Goal: Communication & Community: Answer question/provide support

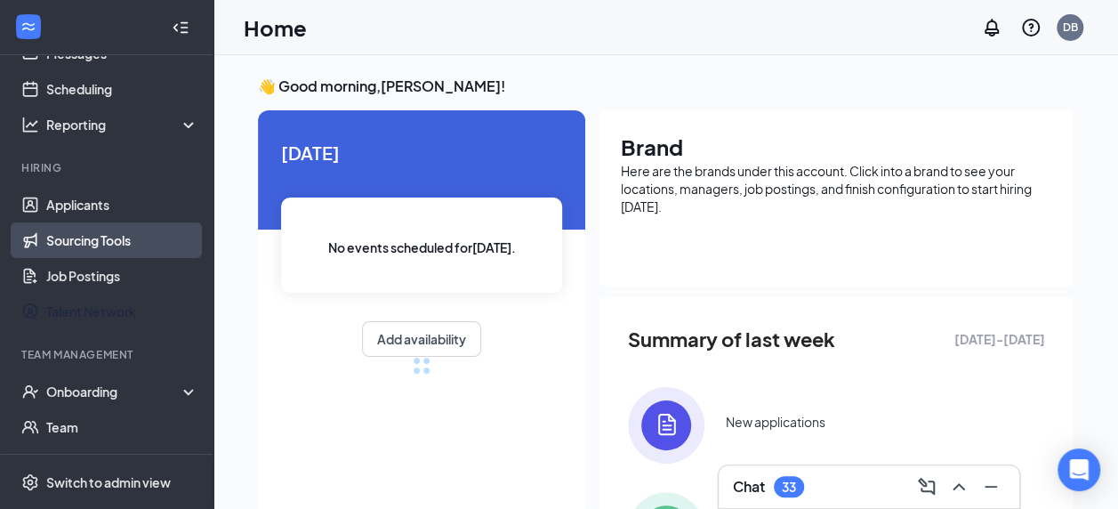
scroll to position [142, 0]
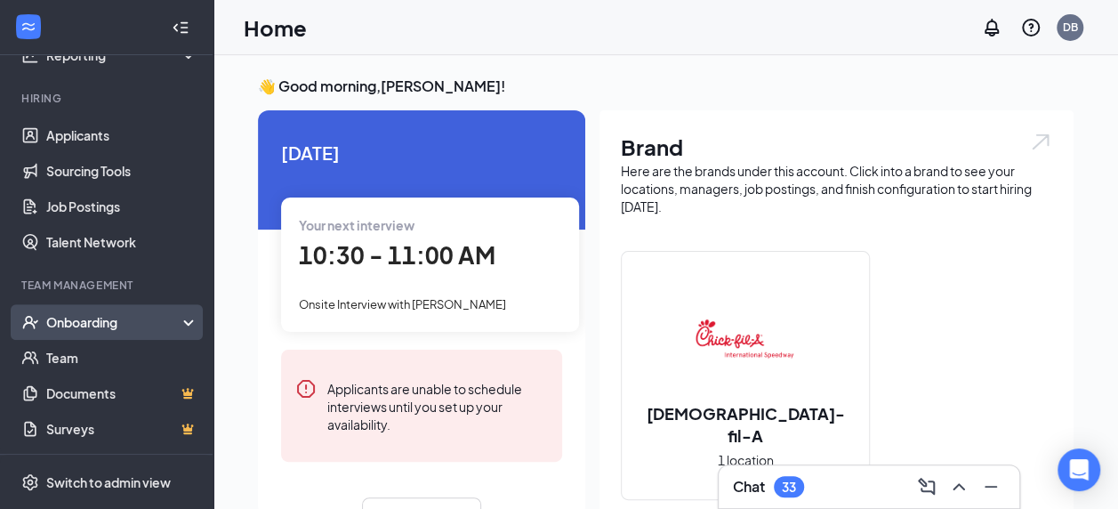
click at [66, 322] on div "Onboarding" at bounding box center [114, 322] width 137 height 18
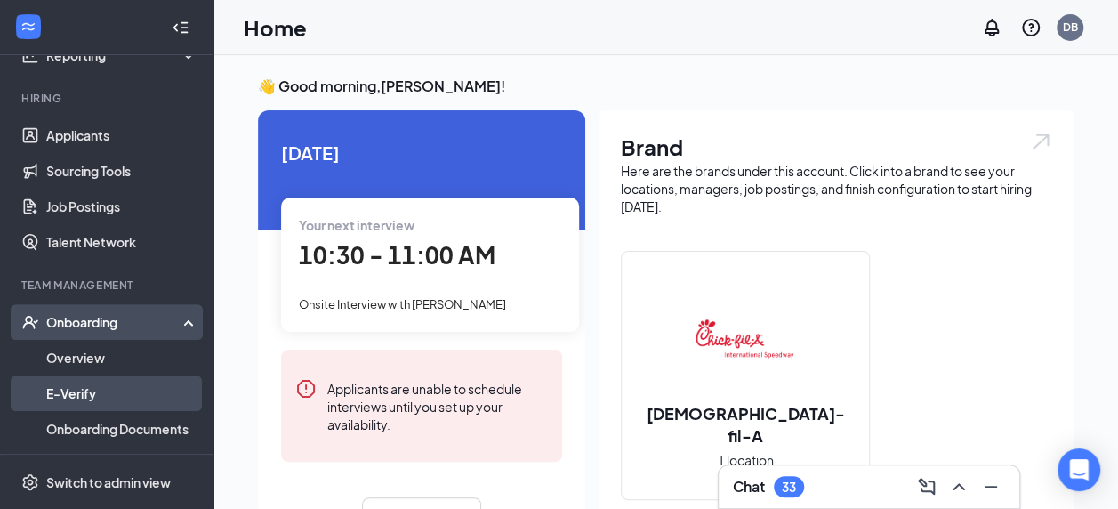
click at [85, 381] on link "E-Verify" at bounding box center [122, 393] width 152 height 36
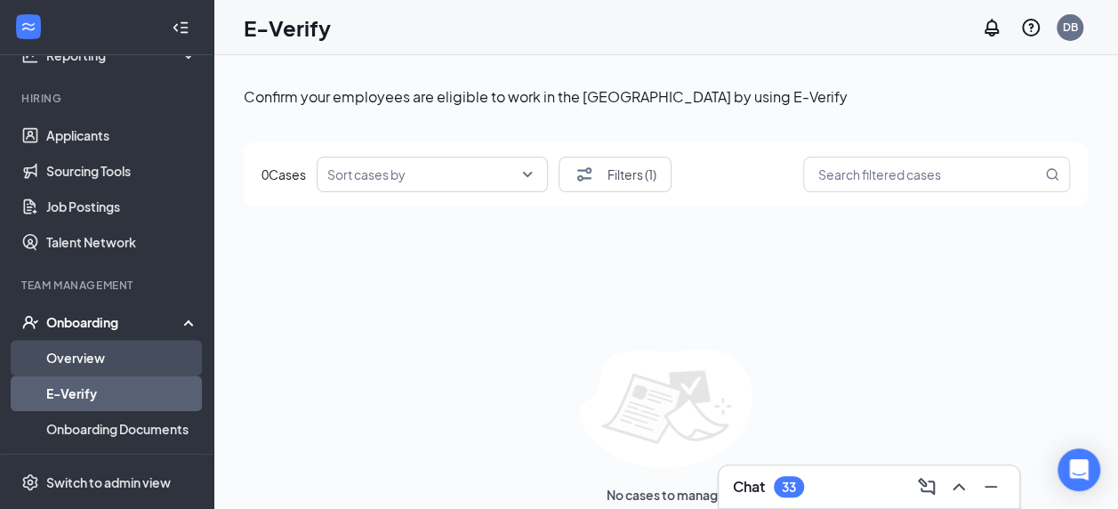
click at [85, 359] on link "Overview" at bounding box center [122, 358] width 152 height 36
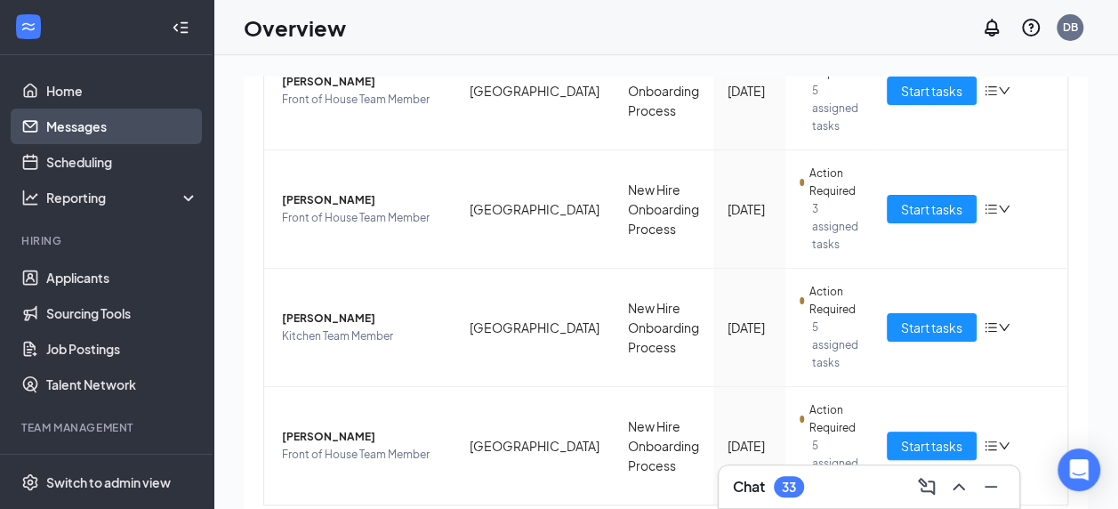
click at [66, 132] on link "Messages" at bounding box center [122, 127] width 152 height 36
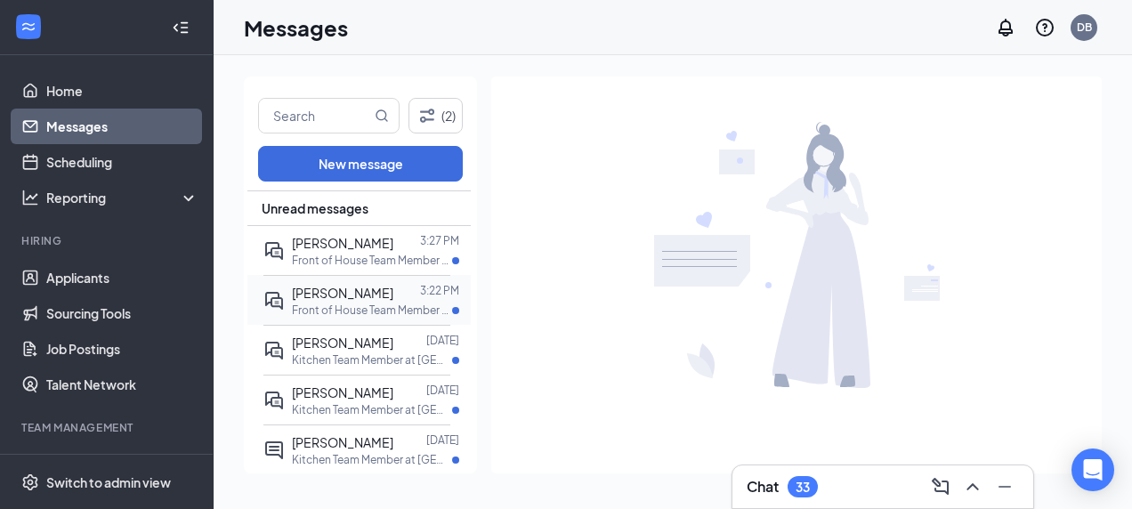
click at [350, 290] on span "[PERSON_NAME]" at bounding box center [342, 293] width 101 height 16
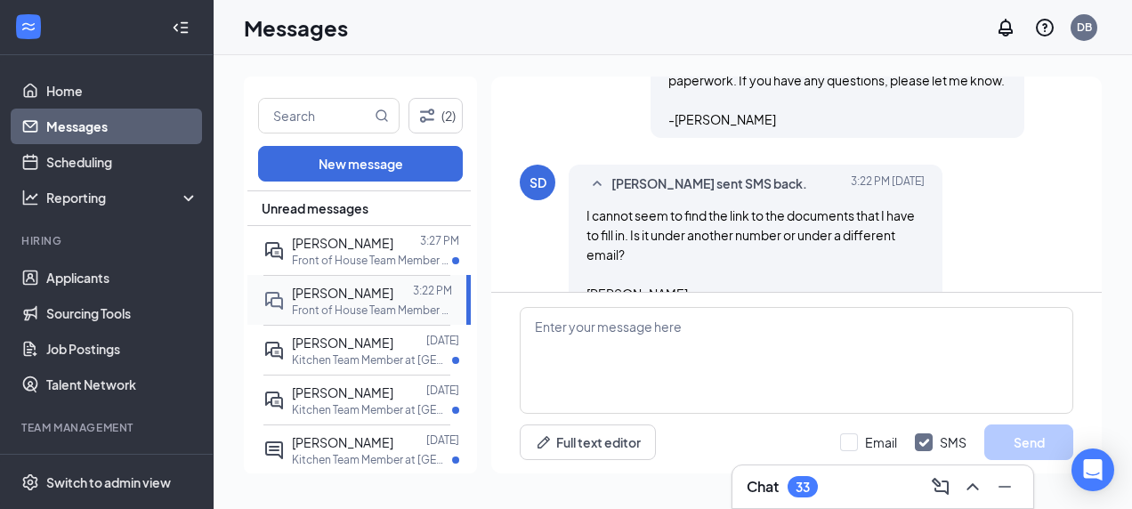
scroll to position [630, 0]
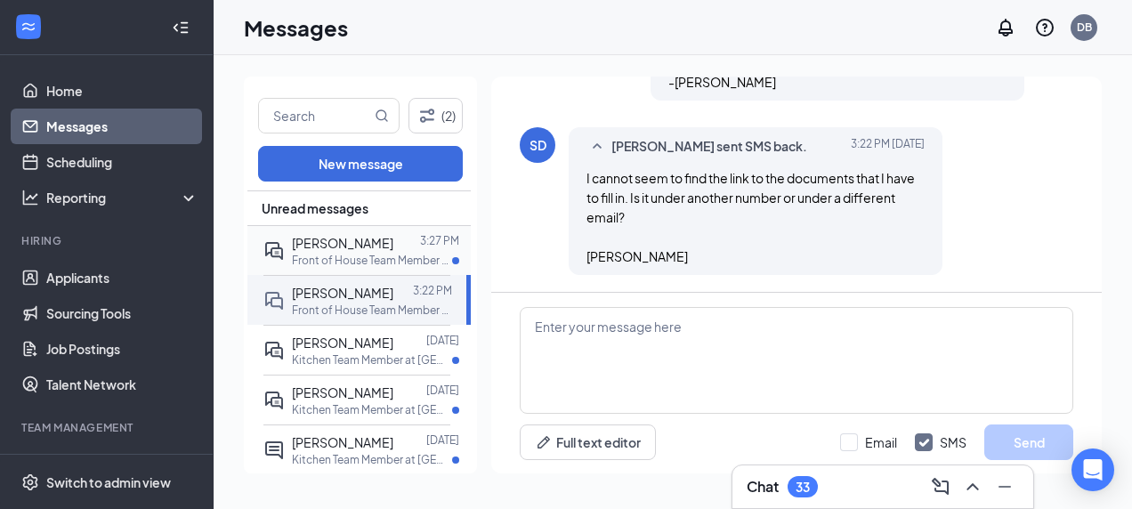
click at [393, 251] on div at bounding box center [406, 243] width 27 height 20
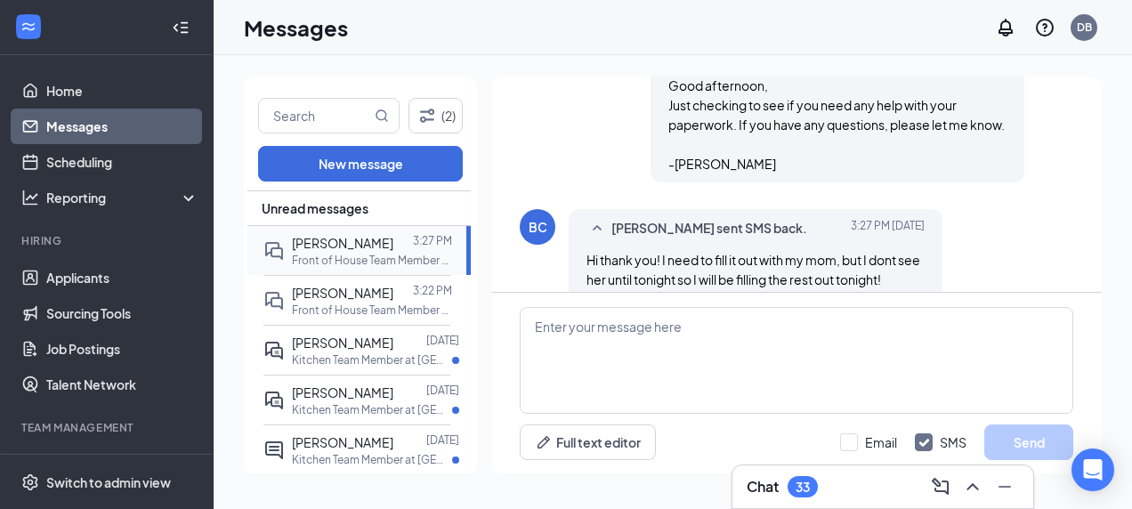
scroll to position [584, 0]
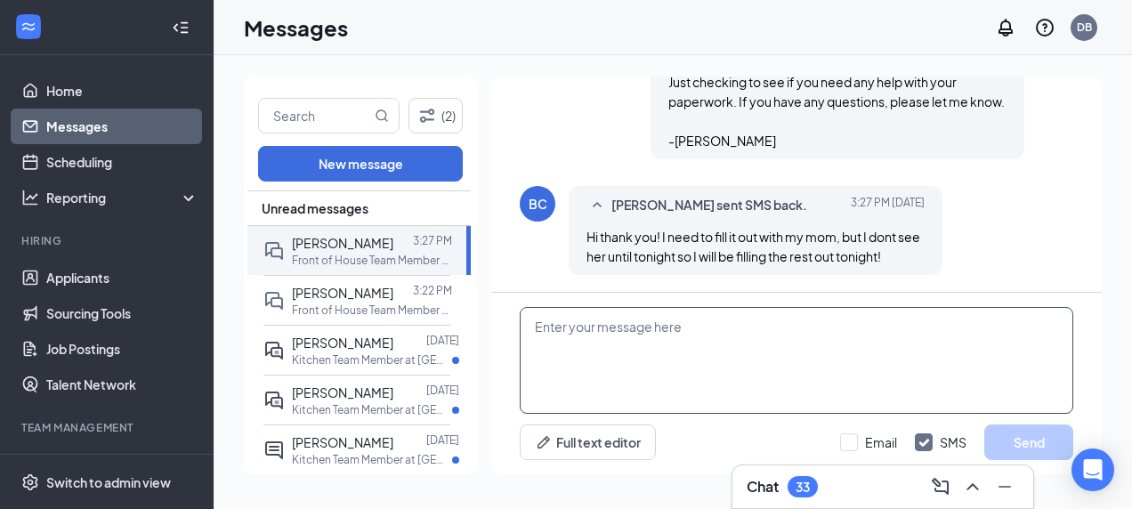
click at [649, 335] on textarea at bounding box center [796, 360] width 553 height 107
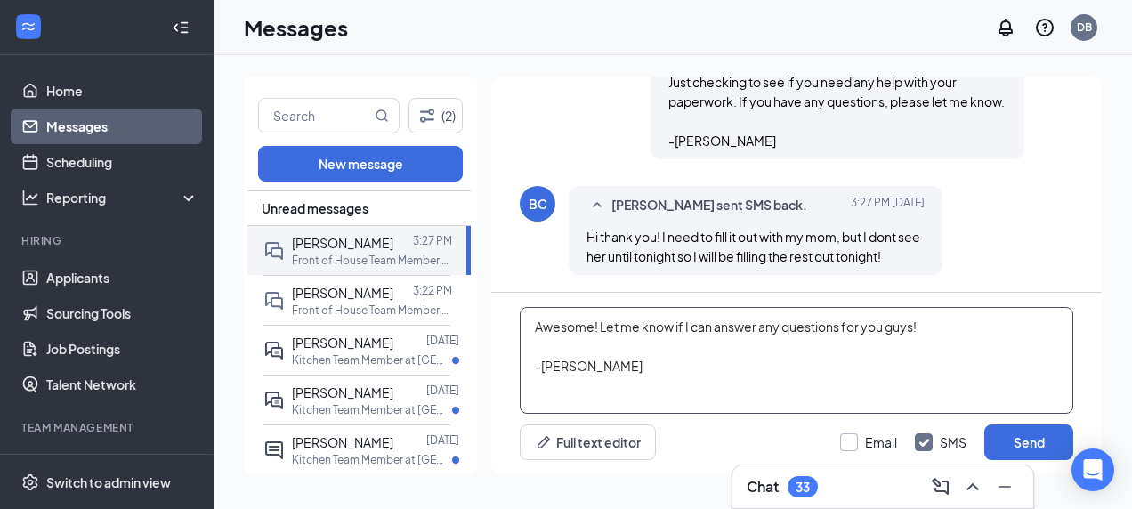
type textarea "Awesome! Let me know if I can answer any questions for you guys! -[PERSON_NAME]"
click at [863, 435] on input "Email" at bounding box center [868, 442] width 57 height 18
checkbox input "true"
click at [1004, 450] on button "Send" at bounding box center [1028, 442] width 89 height 36
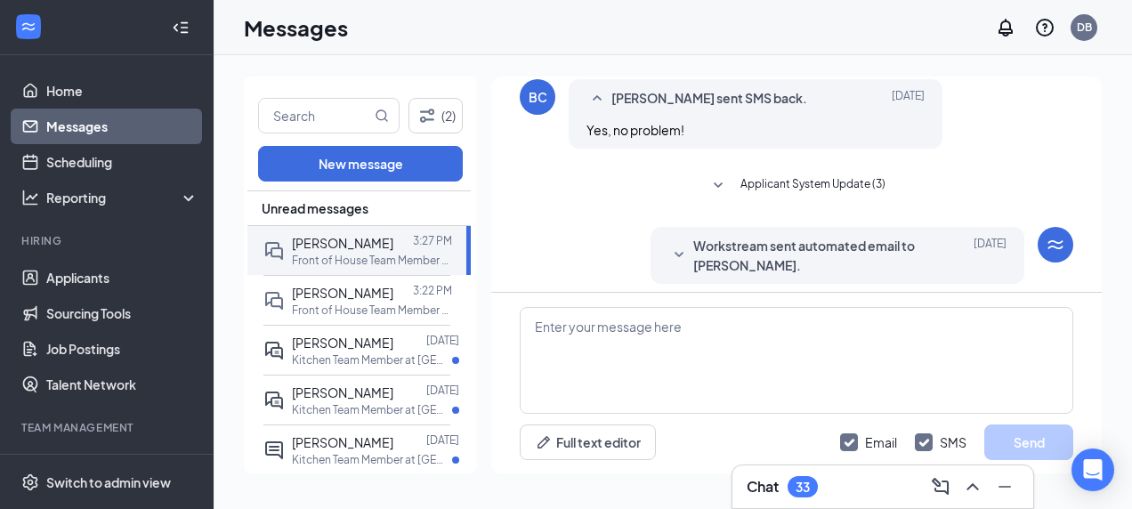
scroll to position [0, 0]
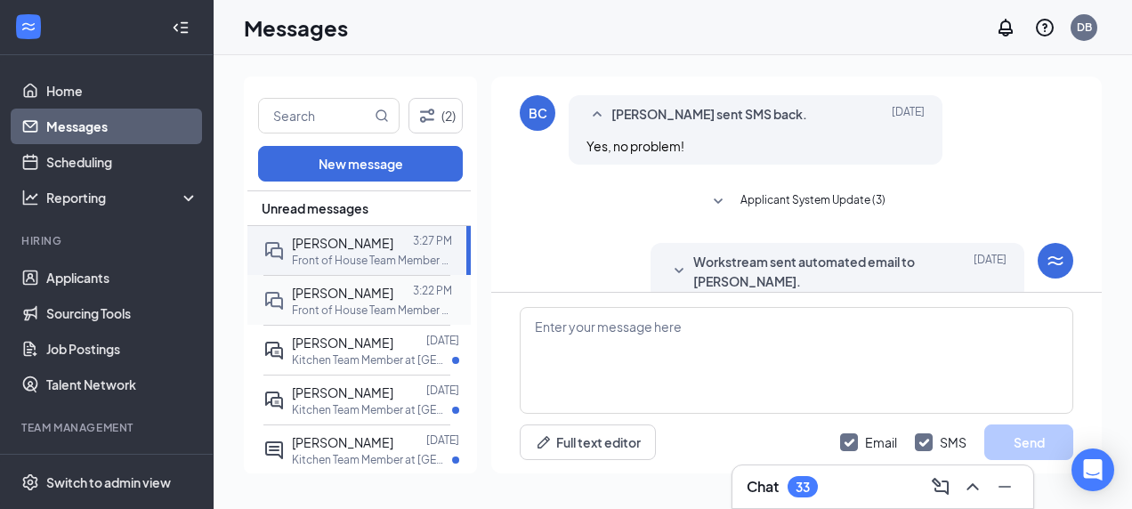
click at [325, 310] on p "Front of House Team Member at [GEOGRAPHIC_DATA]" at bounding box center [372, 310] width 160 height 15
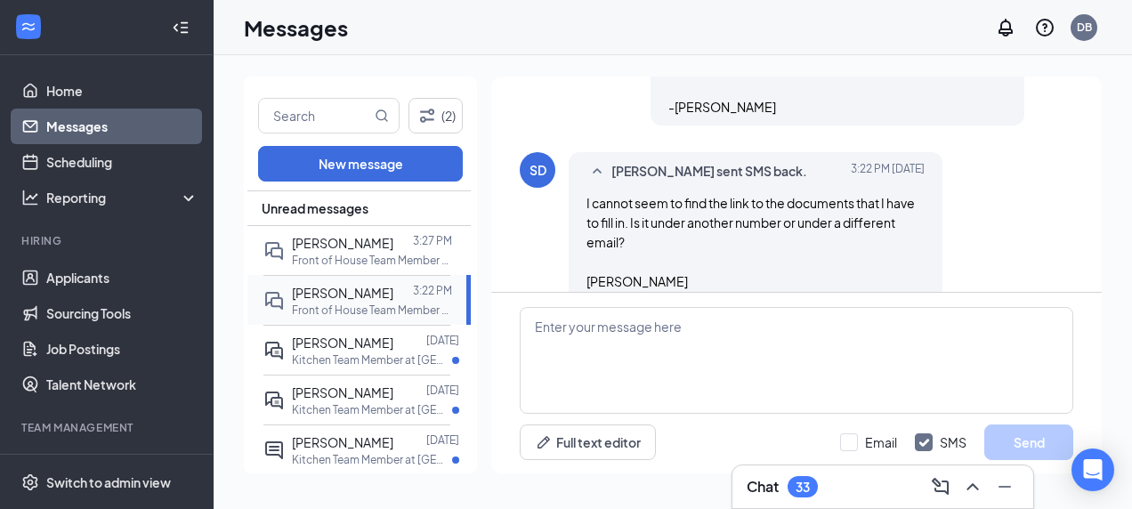
scroll to position [630, 0]
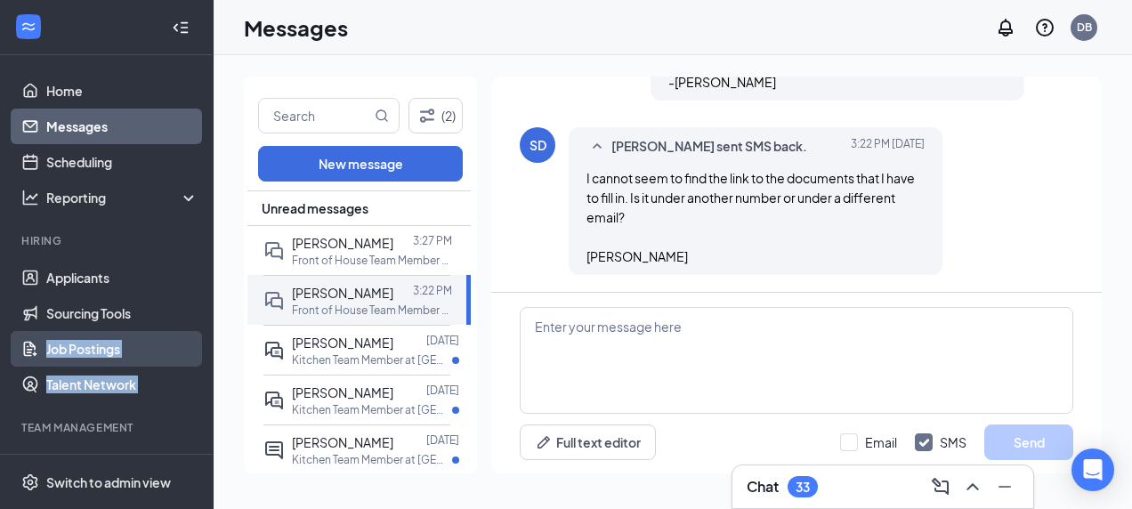
drag, startPoint x: 0, startPoint y: 403, endPoint x: 94, endPoint y: 367, distance: 101.1
click at [94, 367] on ul "Home Messages Scheduling Reporting Hiring Applicants Sourcing Tools Job Posting…" at bounding box center [106, 396] width 213 height 683
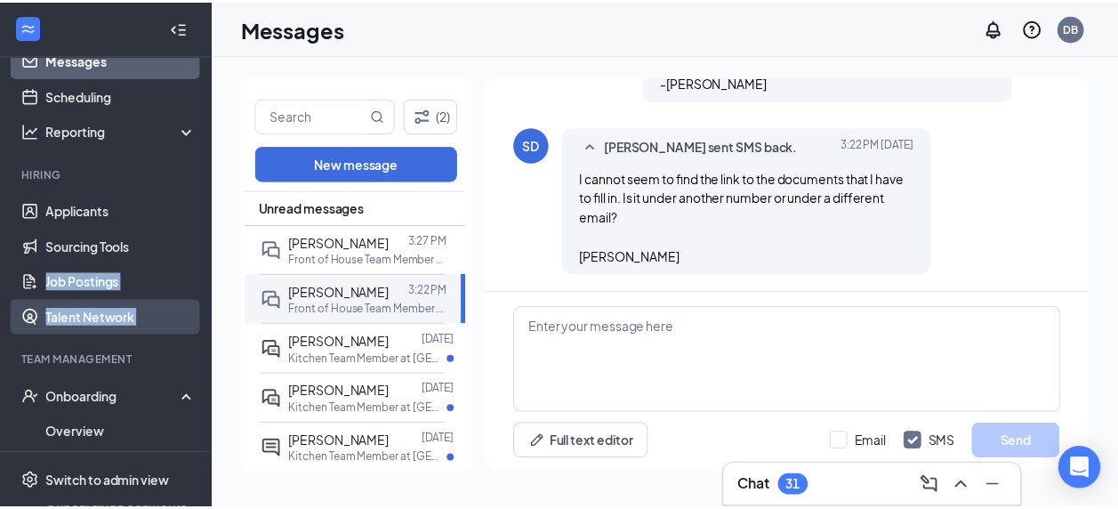
scroll to position [82, 0]
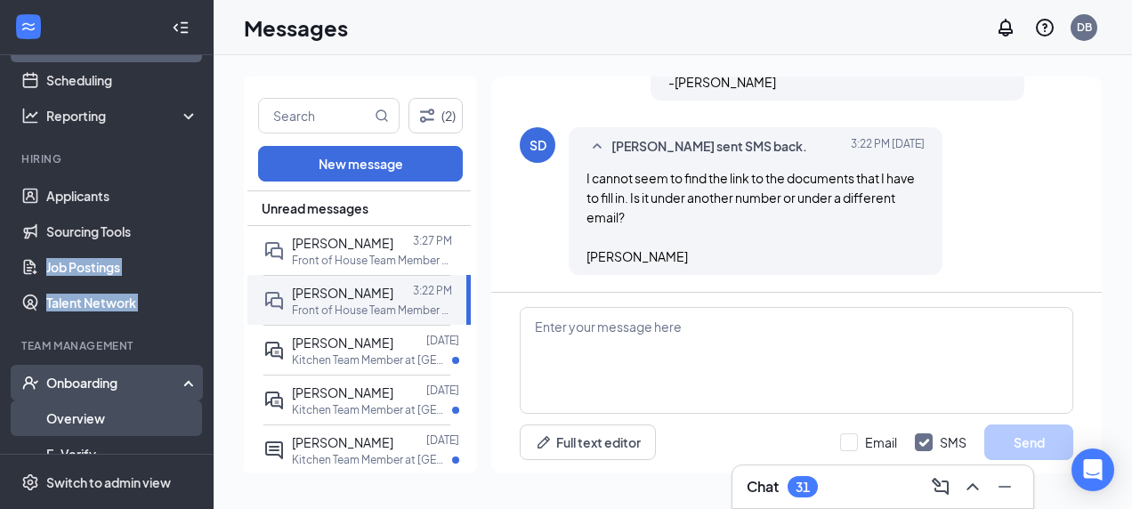
click at [69, 407] on link "Overview" at bounding box center [122, 418] width 152 height 36
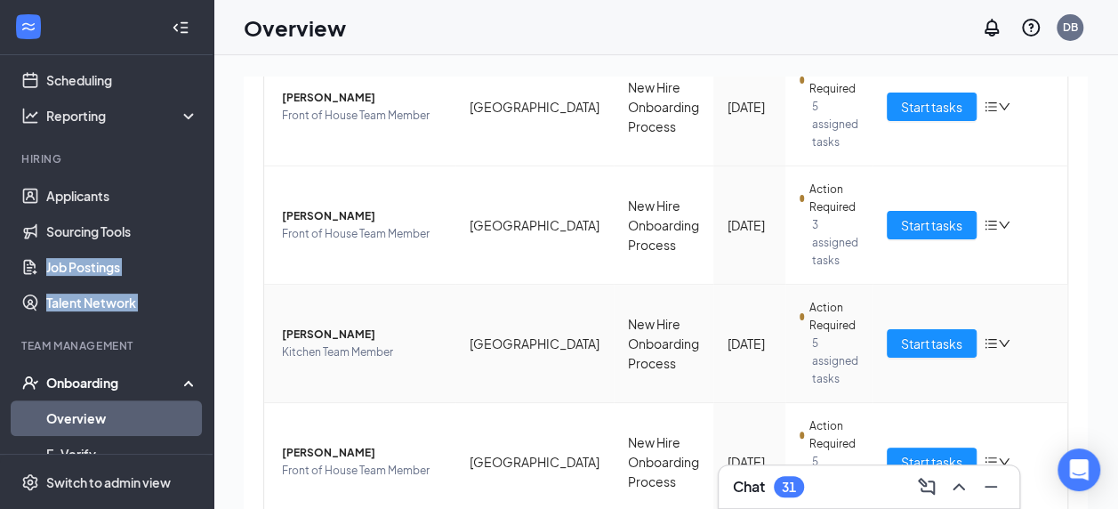
scroll to position [461, 0]
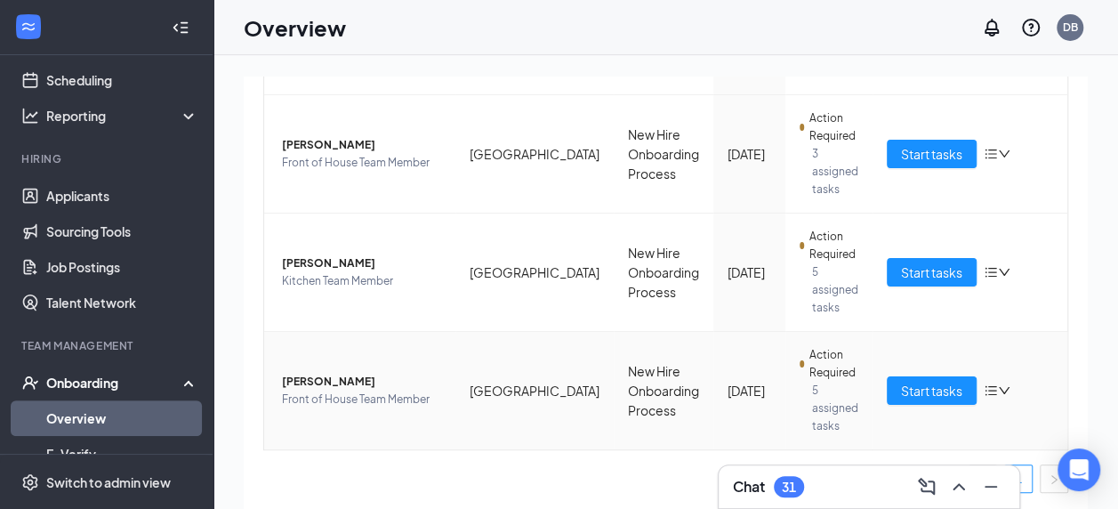
click at [988, 396] on div "Start tasks" at bounding box center [970, 390] width 166 height 28
click at [998, 389] on icon "down" at bounding box center [1004, 390] width 12 height 12
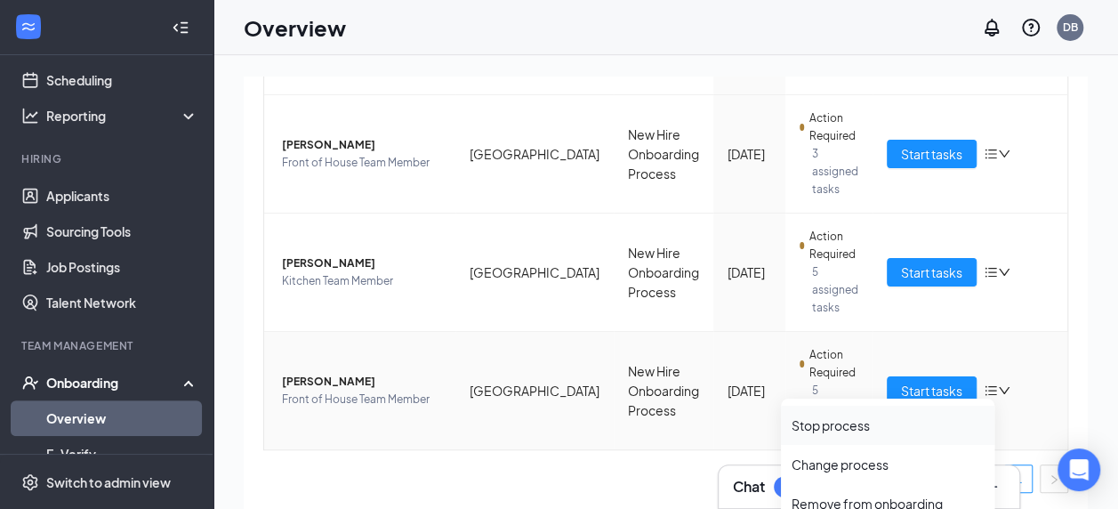
scroll to position [80, 0]
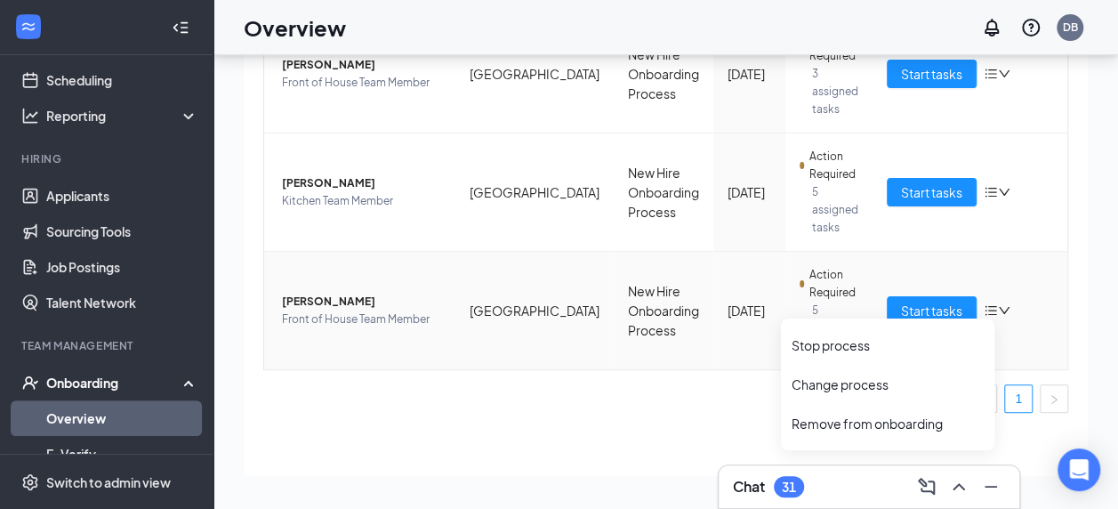
click at [325, 299] on span "[PERSON_NAME]" at bounding box center [361, 302] width 159 height 18
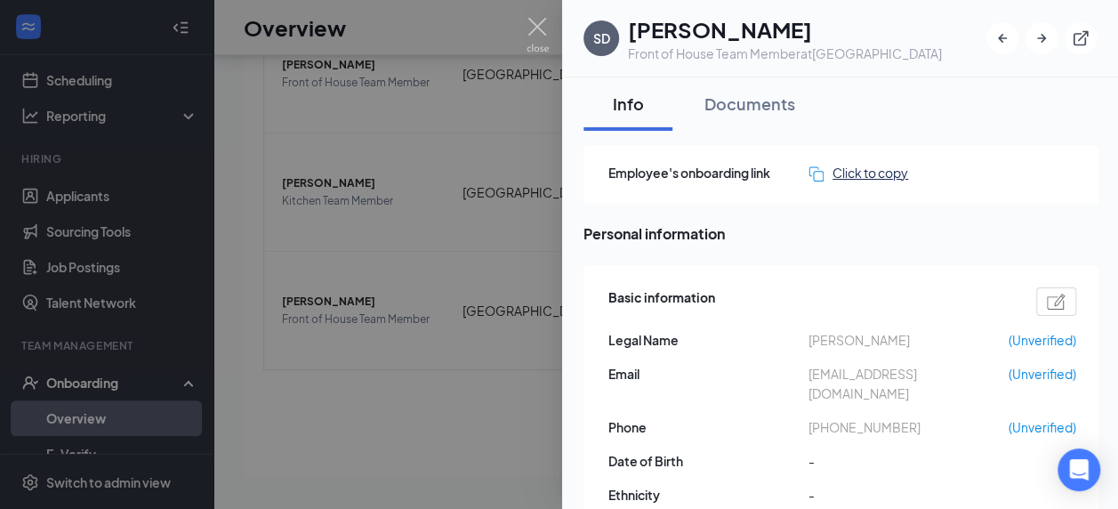
click at [873, 180] on div "Click to copy" at bounding box center [859, 173] width 100 height 20
click at [109, 228] on div at bounding box center [559, 254] width 1118 height 509
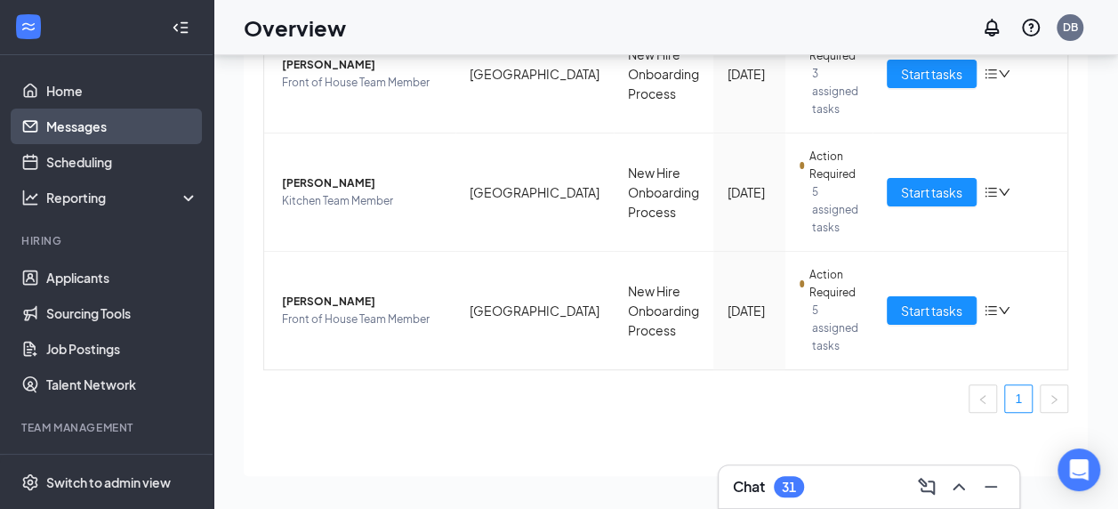
click at [77, 133] on link "Messages" at bounding box center [122, 127] width 152 height 36
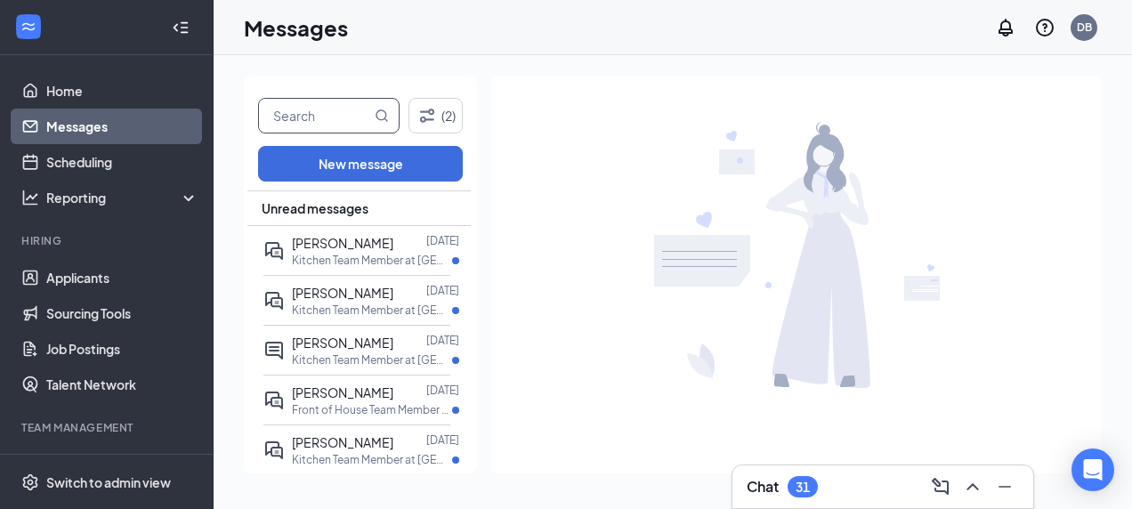
click at [342, 121] on input "text" at bounding box center [315, 116] width 112 height 34
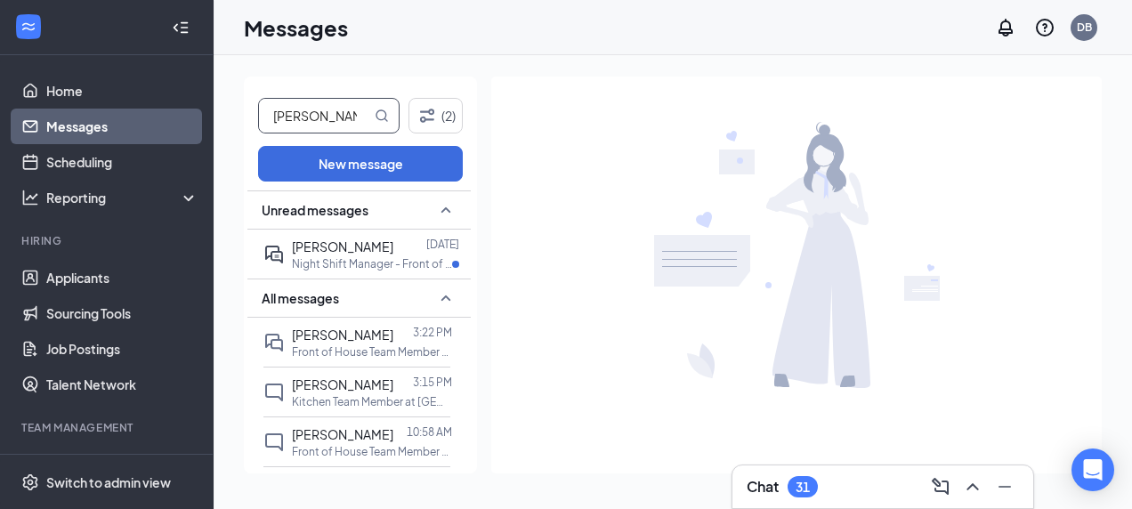
type input "[PERSON_NAME]"
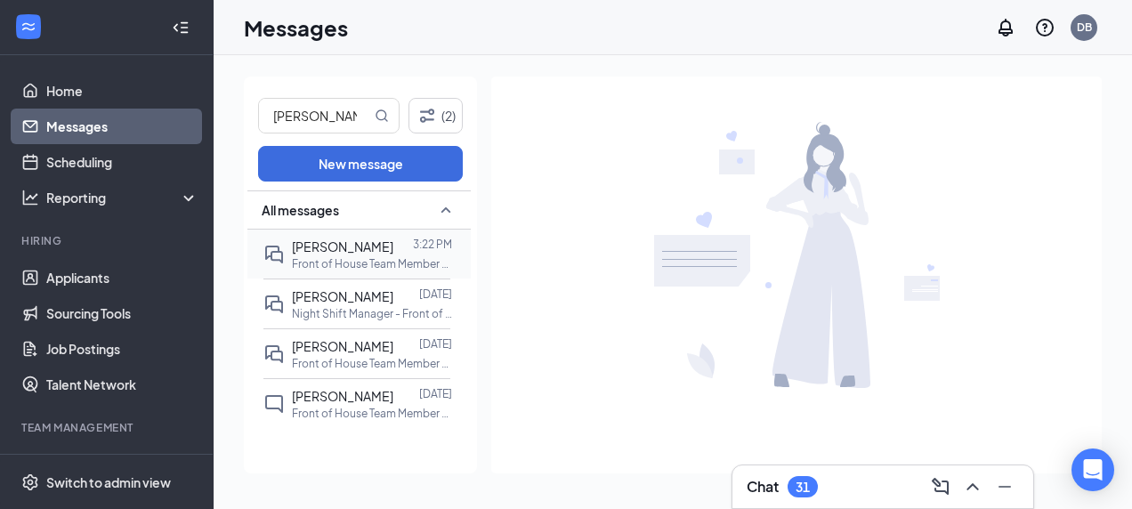
click at [340, 242] on span "[PERSON_NAME]" at bounding box center [342, 246] width 101 height 16
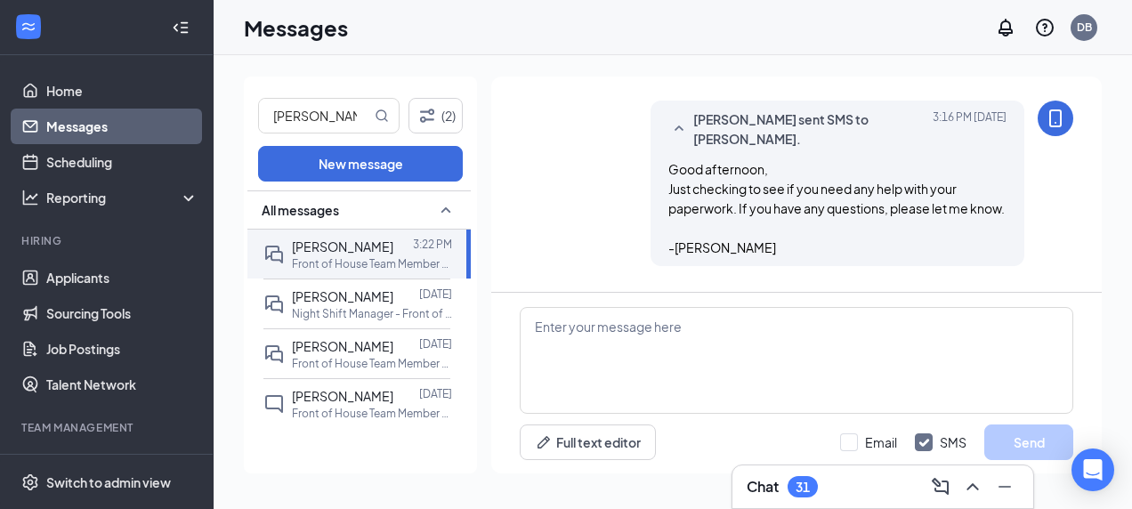
scroll to position [630, 0]
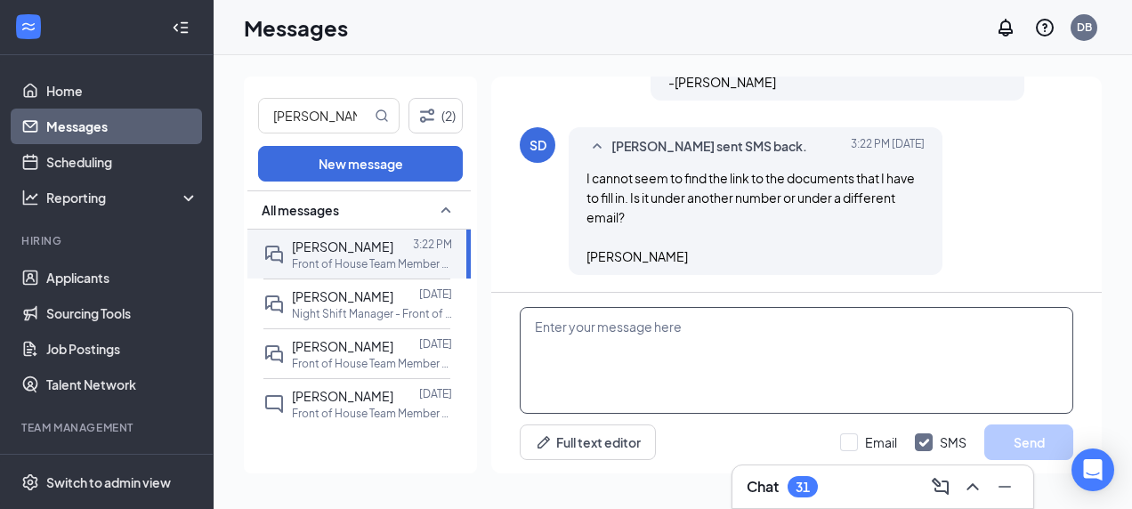
drag, startPoint x: 635, startPoint y: 351, endPoint x: 550, endPoint y: 329, distance: 88.3
click at [550, 329] on textarea at bounding box center [796, 360] width 553 height 107
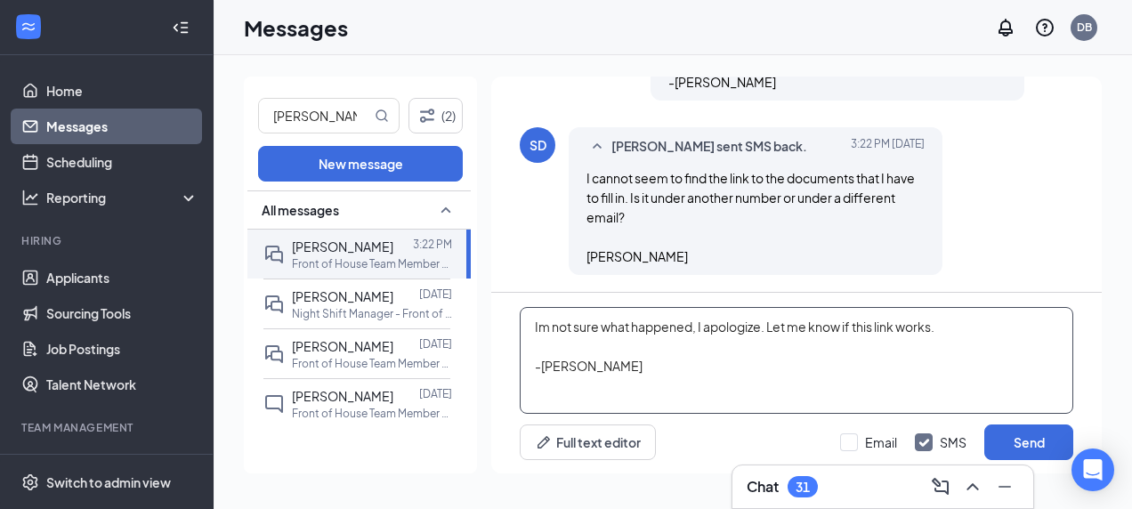
click at [976, 333] on textarea "Im not sure what happened, I apologize. Let me know if this link works. -[PERSO…" at bounding box center [796, 360] width 553 height 107
paste textarea "[URL][DOMAIN_NAME]"
type textarea "Im not sure what happened, I apologize. Let me know if this link works. [URL][D…"
click at [851, 438] on input "Email" at bounding box center [868, 442] width 57 height 18
checkbox input "true"
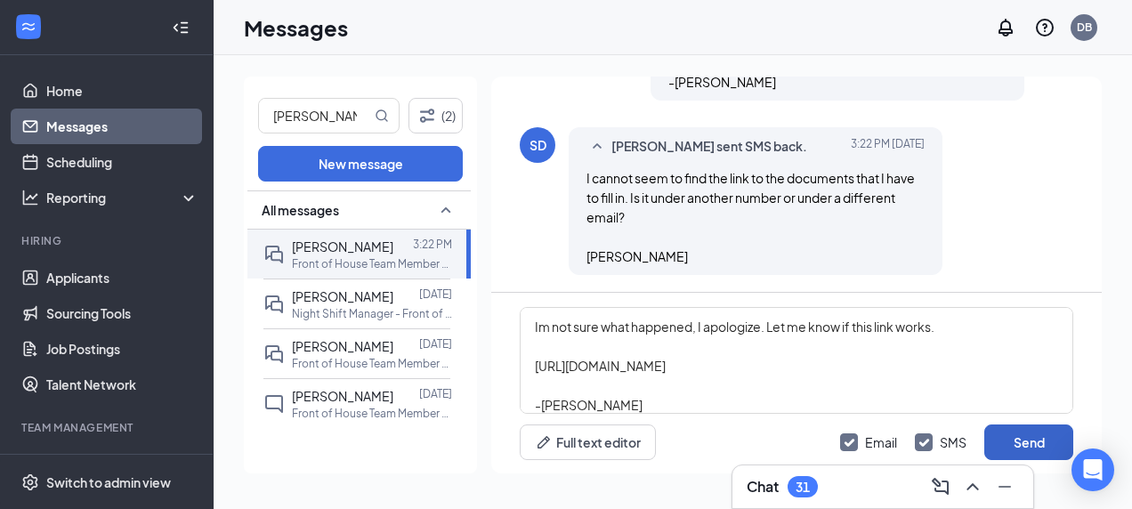
click at [990, 444] on button "Send" at bounding box center [1028, 442] width 89 height 36
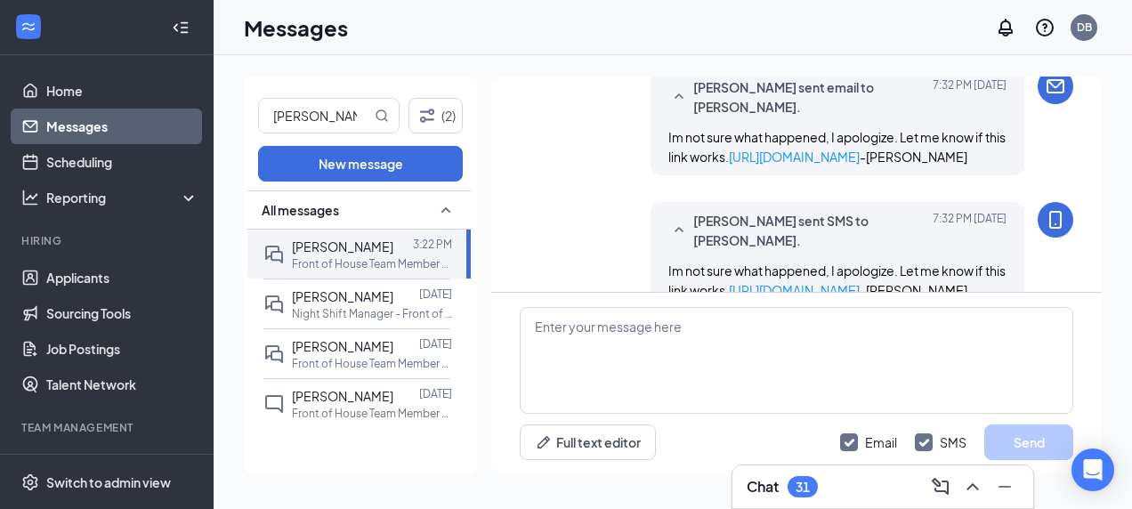
scroll to position [1093, 0]
